Goal: Check status: Check status

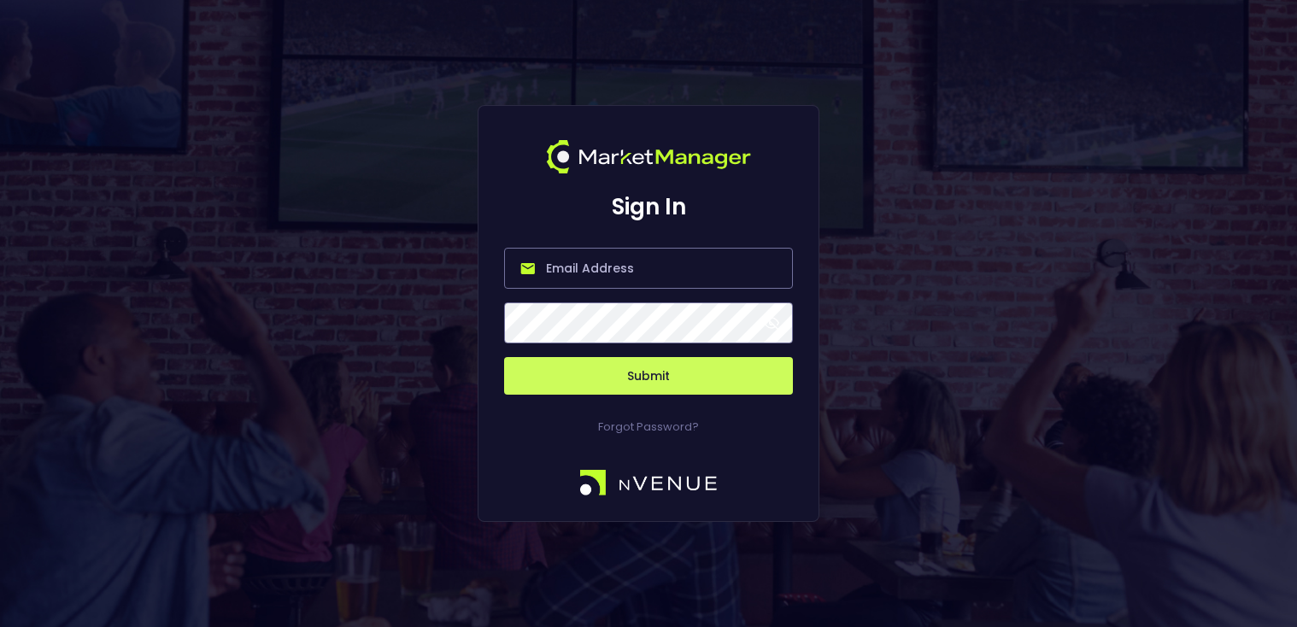
type input "[PERSON_NAME][EMAIL_ADDRESS][DOMAIN_NAME]"
click at [642, 378] on button "Submit" at bounding box center [648, 376] width 289 height 38
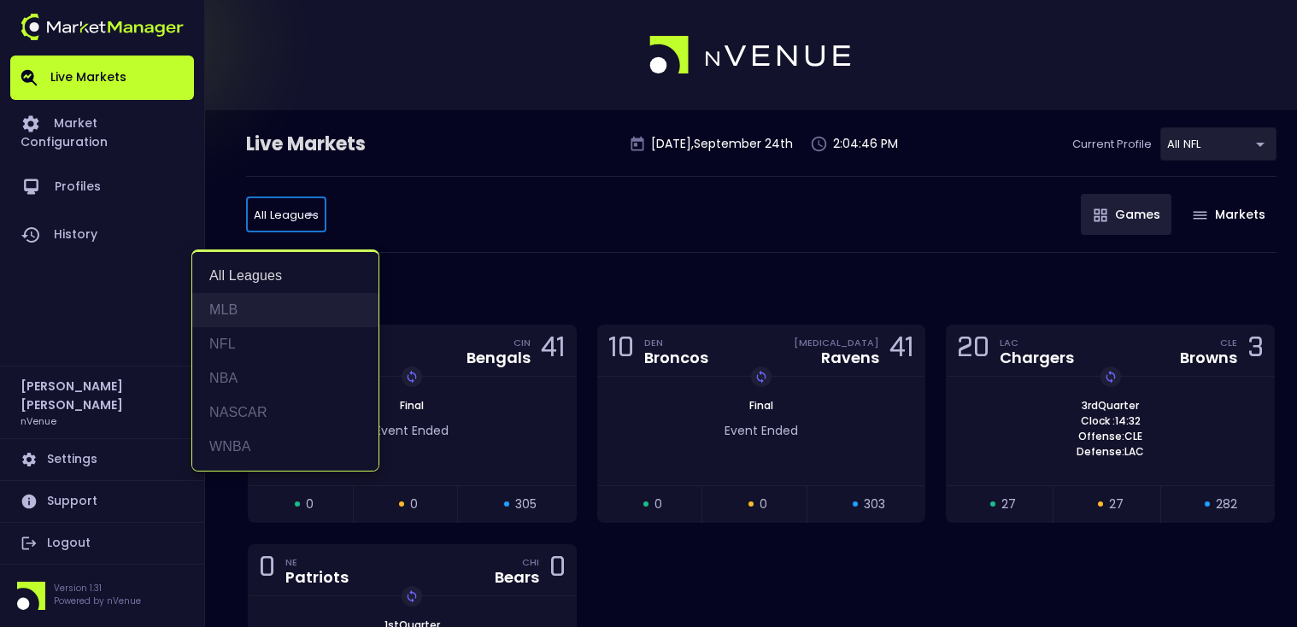
click at [280, 319] on li "MLB" at bounding box center [285, 310] width 186 height 34
type input "MLB"
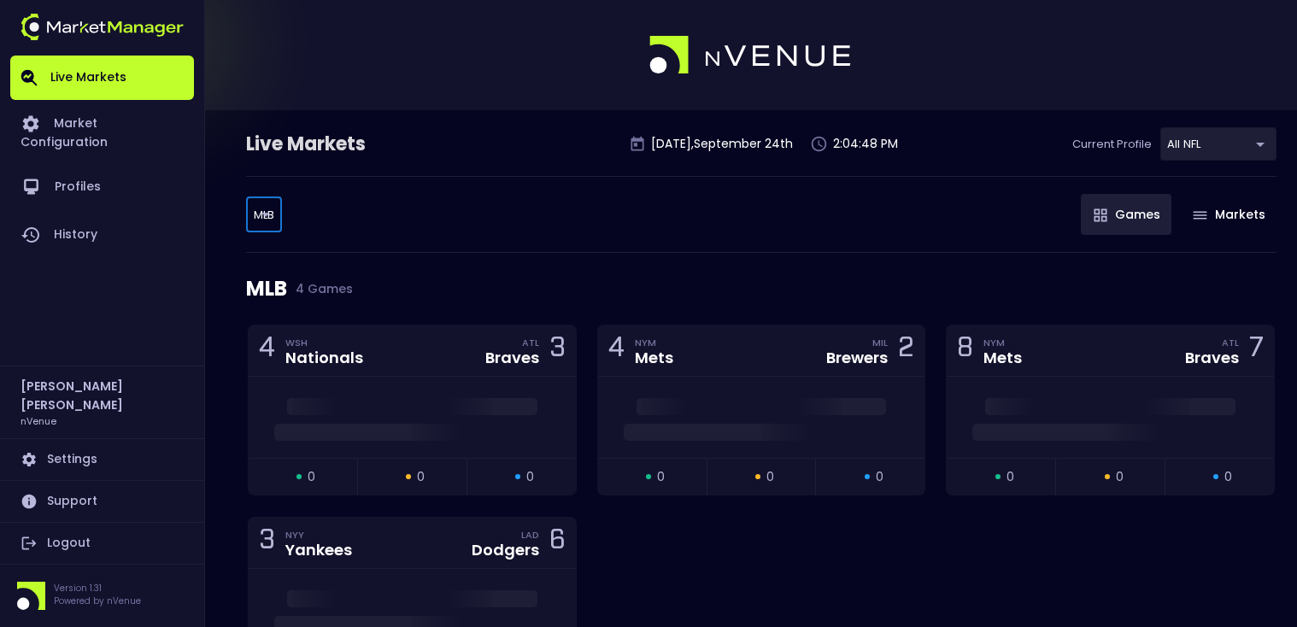
click at [1257, 145] on body "Live Markets Market Configuration Profiles History [PERSON_NAME] nVenue Setting…" at bounding box center [648, 387] width 1297 height 774
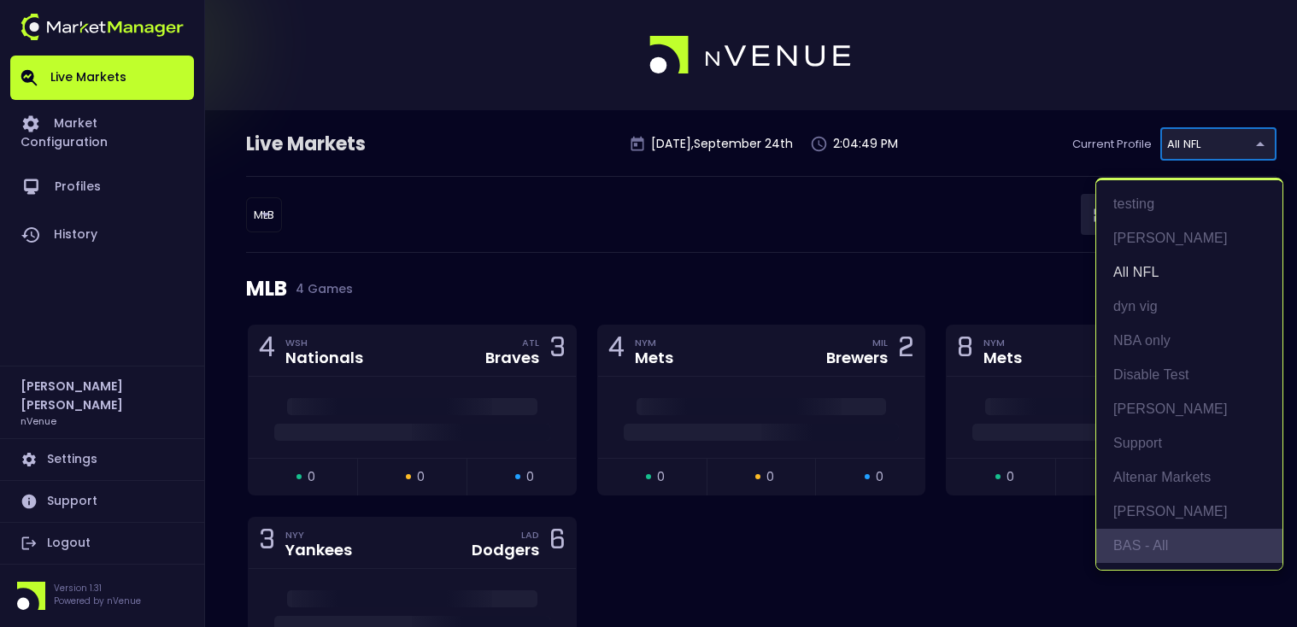
click at [1168, 540] on li "BAS - All" at bounding box center [1189, 546] width 186 height 34
type input "0d810fa5-e353-4d9c-b11d-31f095cae871"
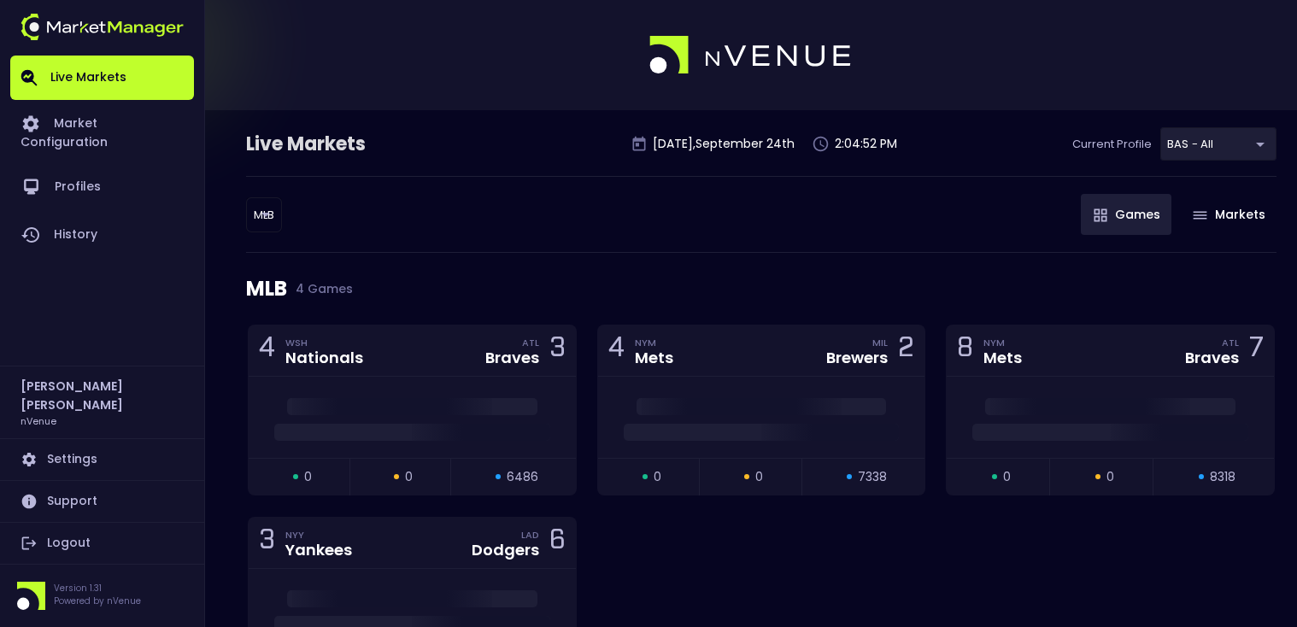
click at [783, 239] on div "MLB MLB ​ Games Markets" at bounding box center [761, 214] width 1030 height 77
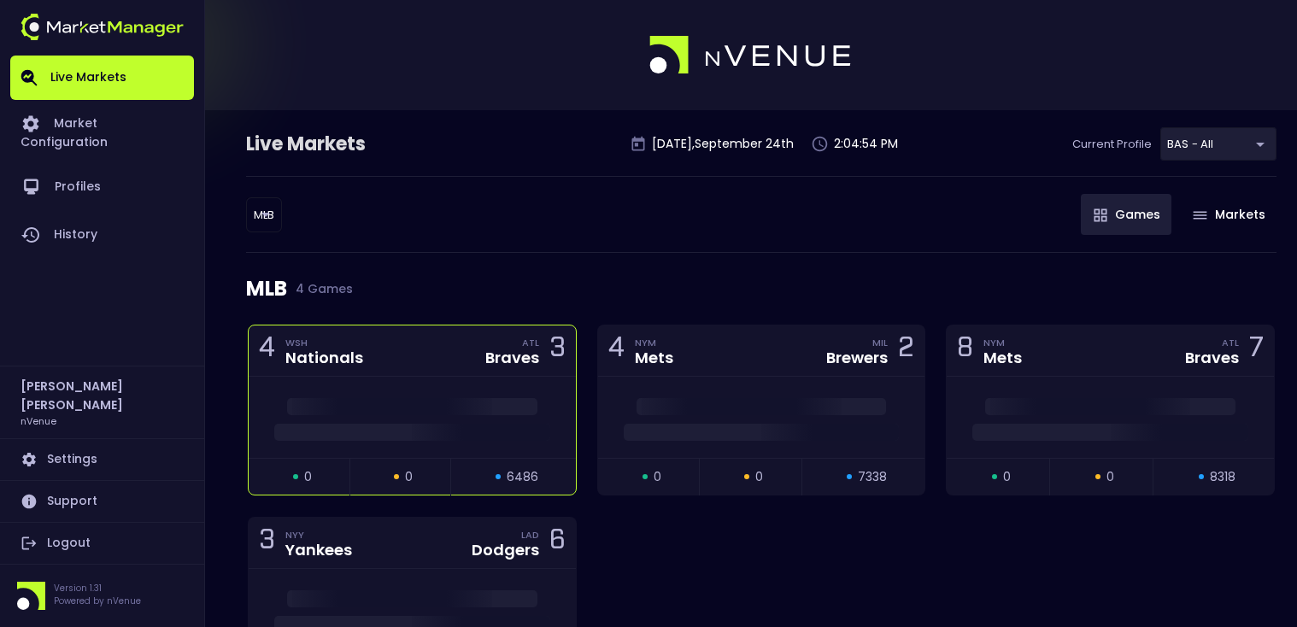
click at [409, 355] on div "4 WSH Nationals ATL Braves 3" at bounding box center [412, 351] width 327 height 51
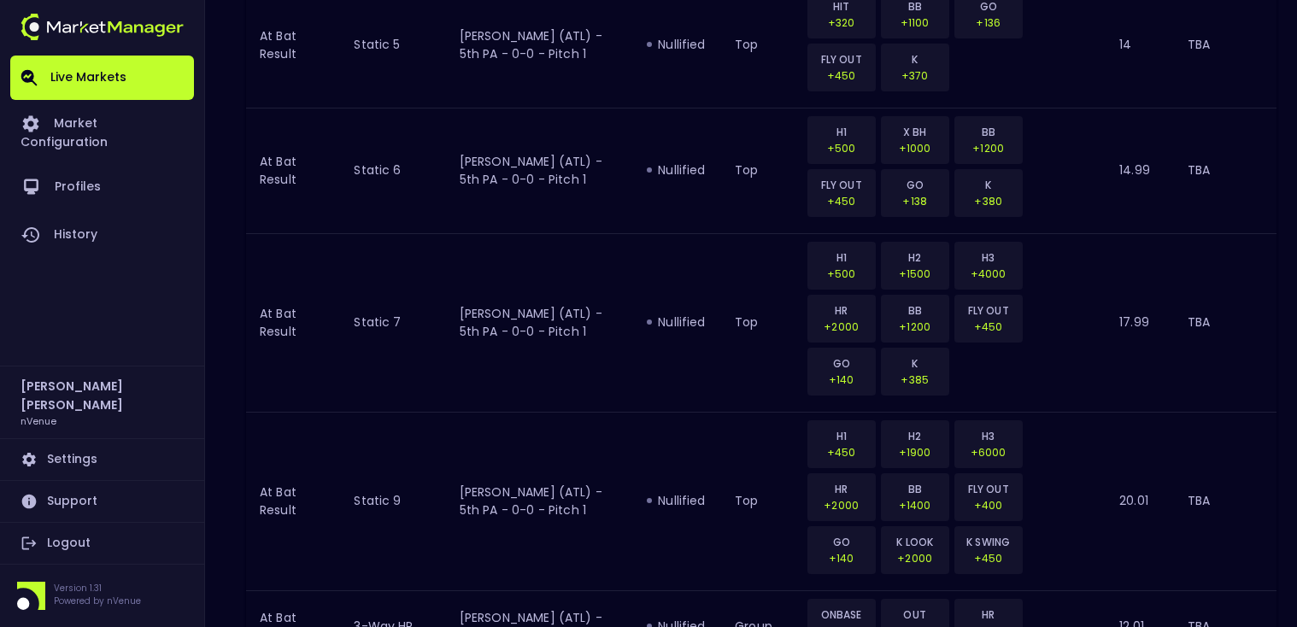
scroll to position [2192, 0]
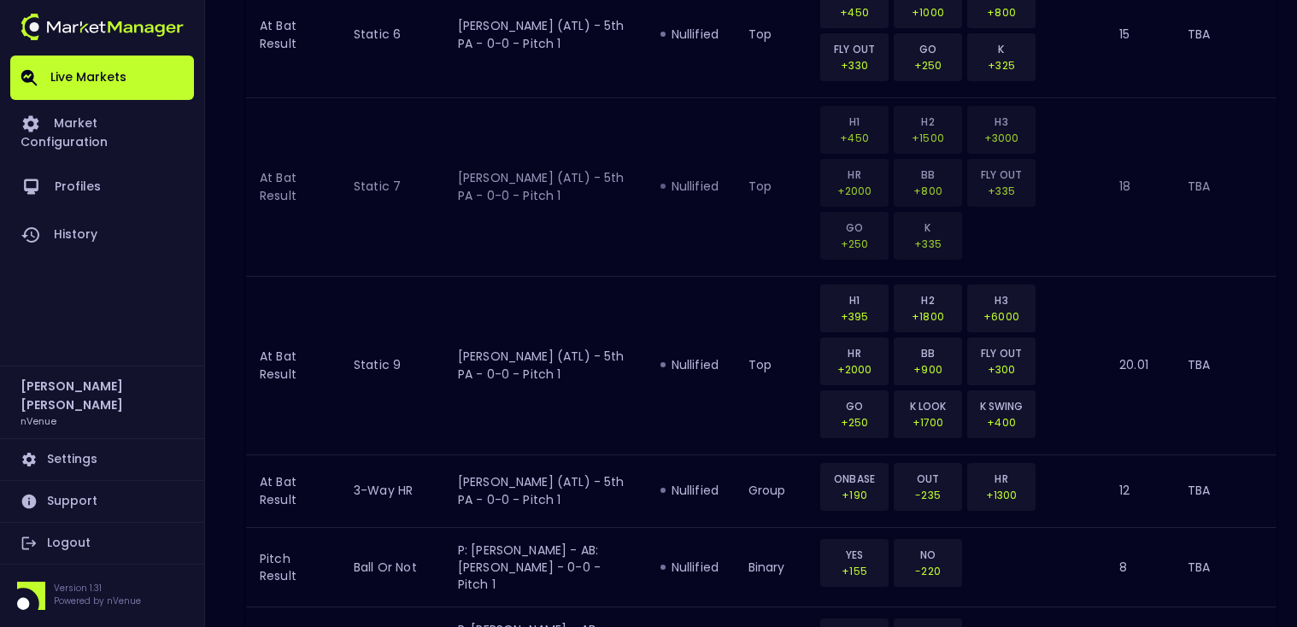
scroll to position [2162, 0]
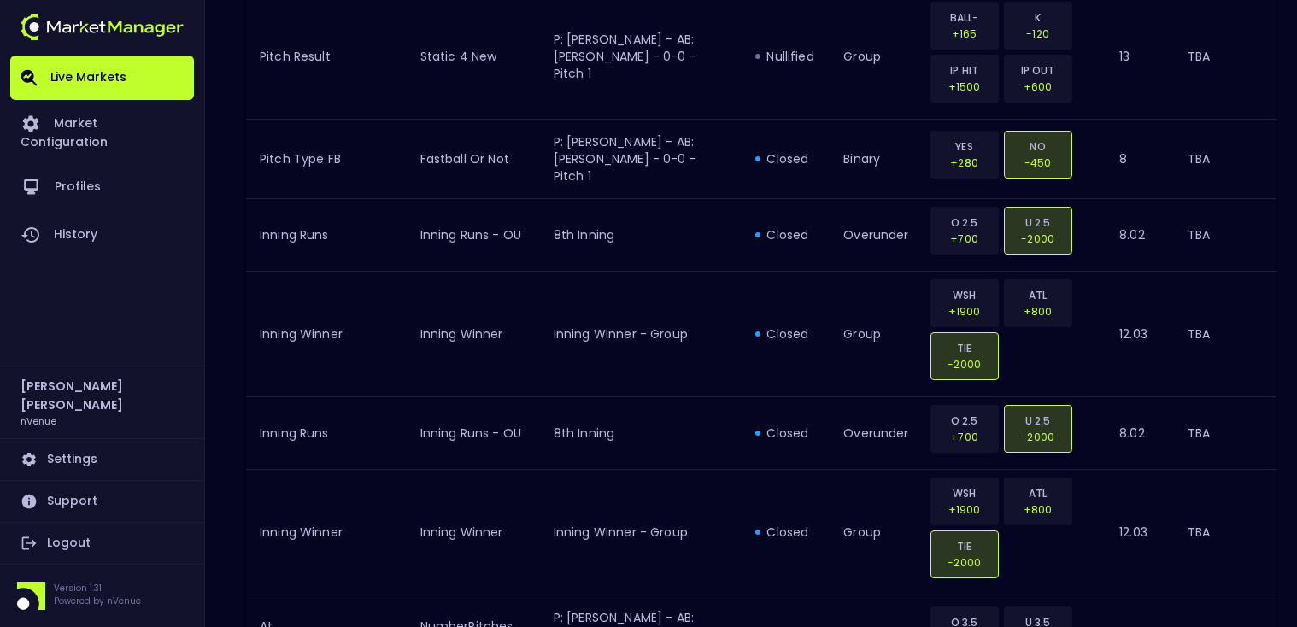
scroll to position [1677, 0]
